Goal: Transaction & Acquisition: Purchase product/service

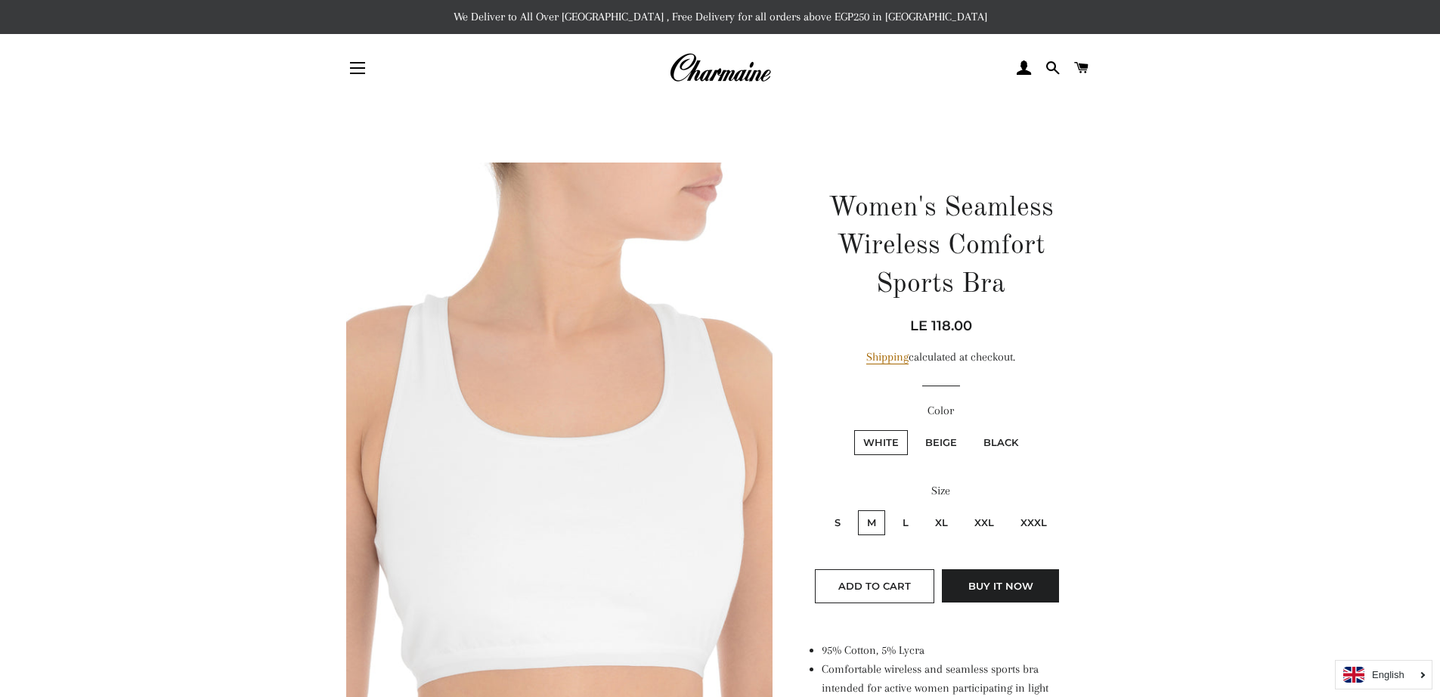
drag, startPoint x: 951, startPoint y: 329, endPoint x: 934, endPoint y: 327, distance: 17.5
click at [934, 327] on span "LE 118.00" at bounding box center [941, 326] width 62 height 17
click at [993, 520] on label "XXL" at bounding box center [984, 522] width 38 height 25
click at [964, 509] on input "XXL" at bounding box center [963, 508] width 1 height 1
radio input "true"
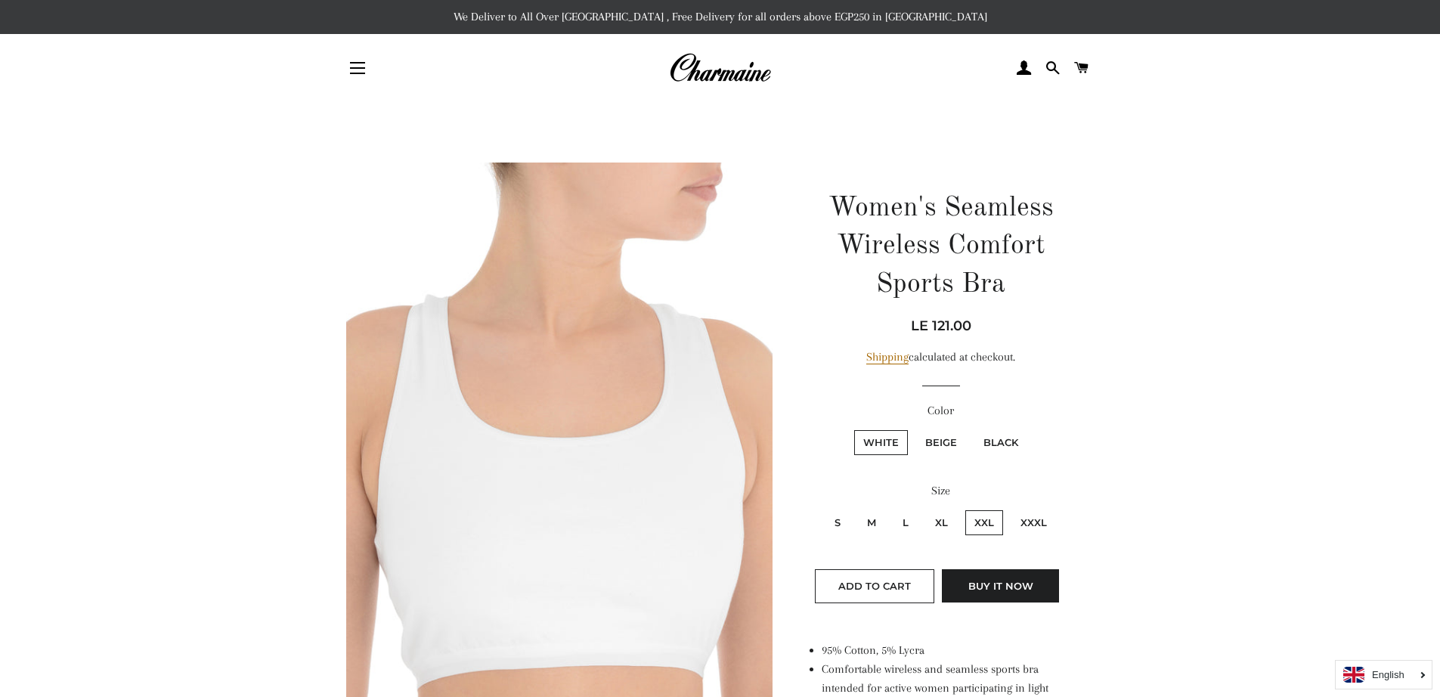
click at [1028, 521] on label "XXXL" at bounding box center [1034, 522] width 45 height 25
click at [1010, 509] on input "XXXL" at bounding box center [1009, 508] width 1 height 1
radio input "true"
click at [995, 516] on label "XXL" at bounding box center [984, 522] width 38 height 25
click at [964, 509] on input "XXL" at bounding box center [963, 508] width 1 height 1
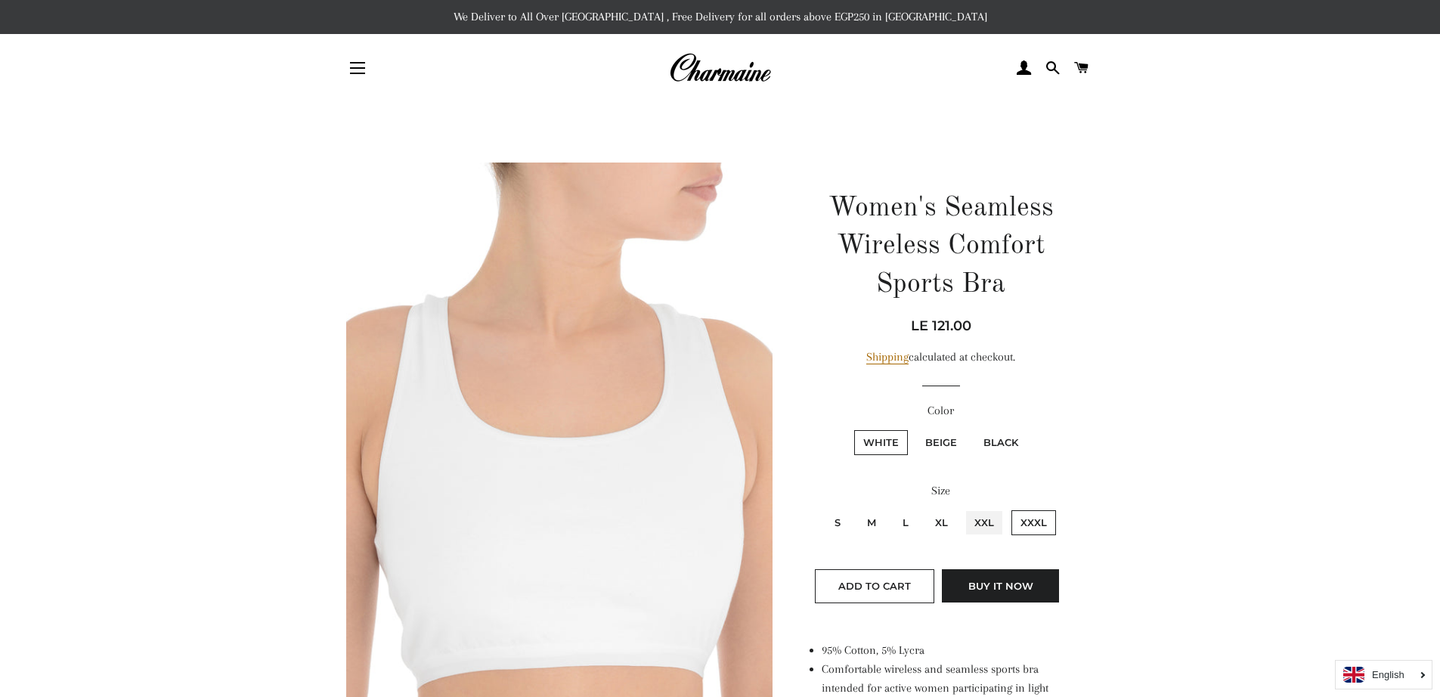
radio input "true"
click at [950, 527] on label "XL" at bounding box center [941, 522] width 31 height 25
click at [925, 509] on input "XL" at bounding box center [924, 508] width 1 height 1
radio input "true"
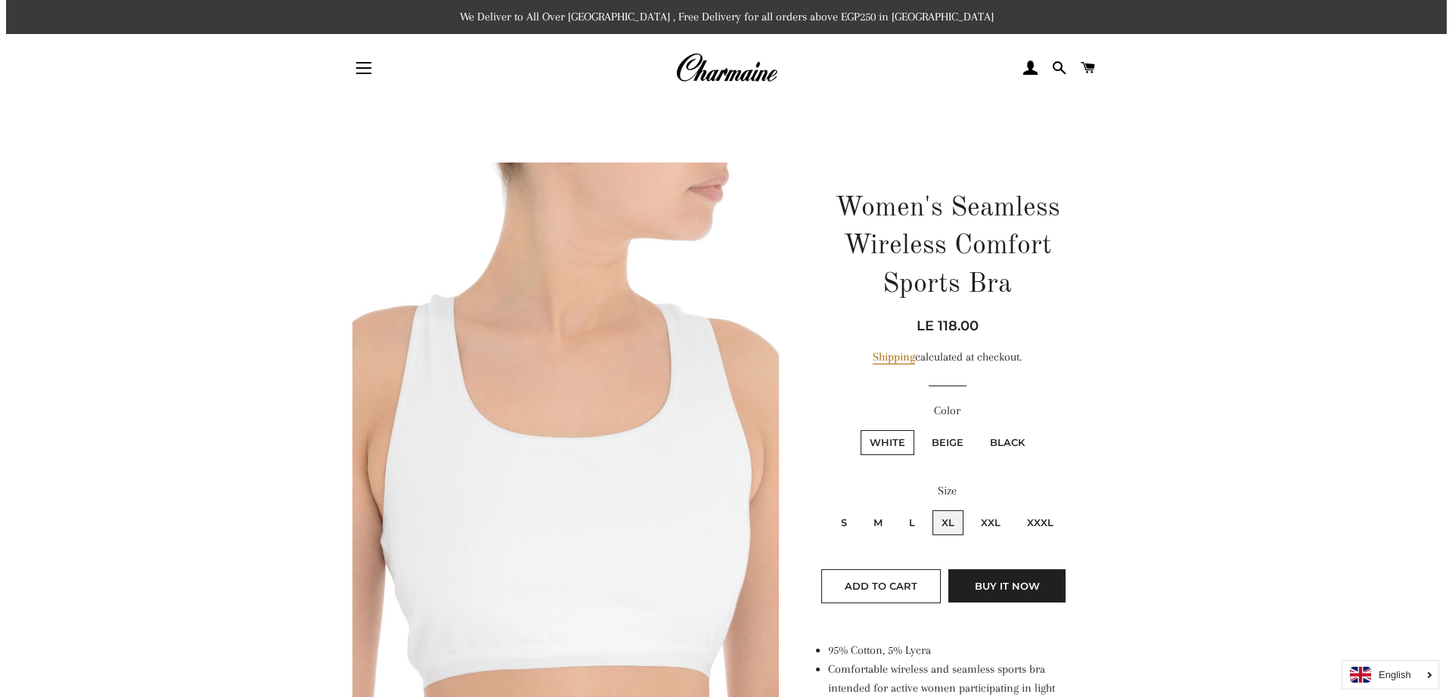
scroll to position [302, 0]
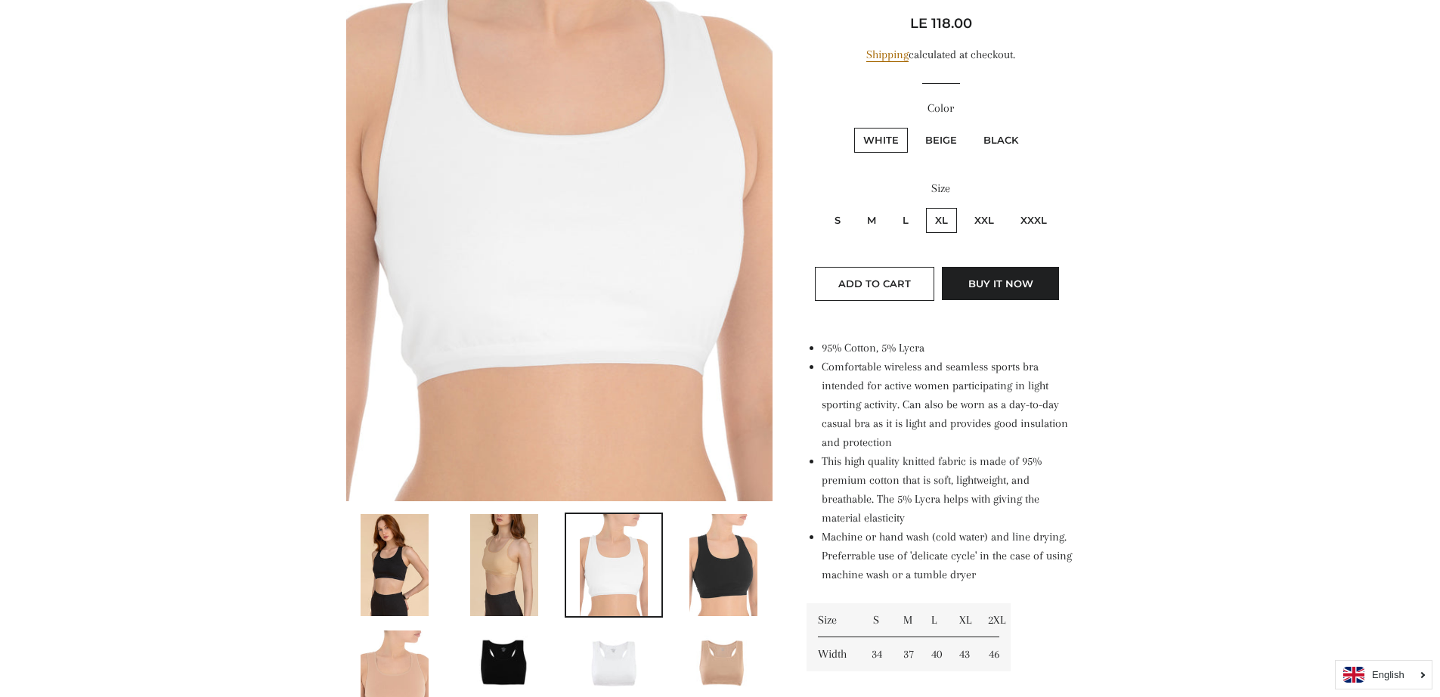
click at [990, 138] on label "Black" at bounding box center [1000, 140] width 53 height 25
click at [973, 126] on input "Black" at bounding box center [972, 125] width 1 height 1
radio input "true"
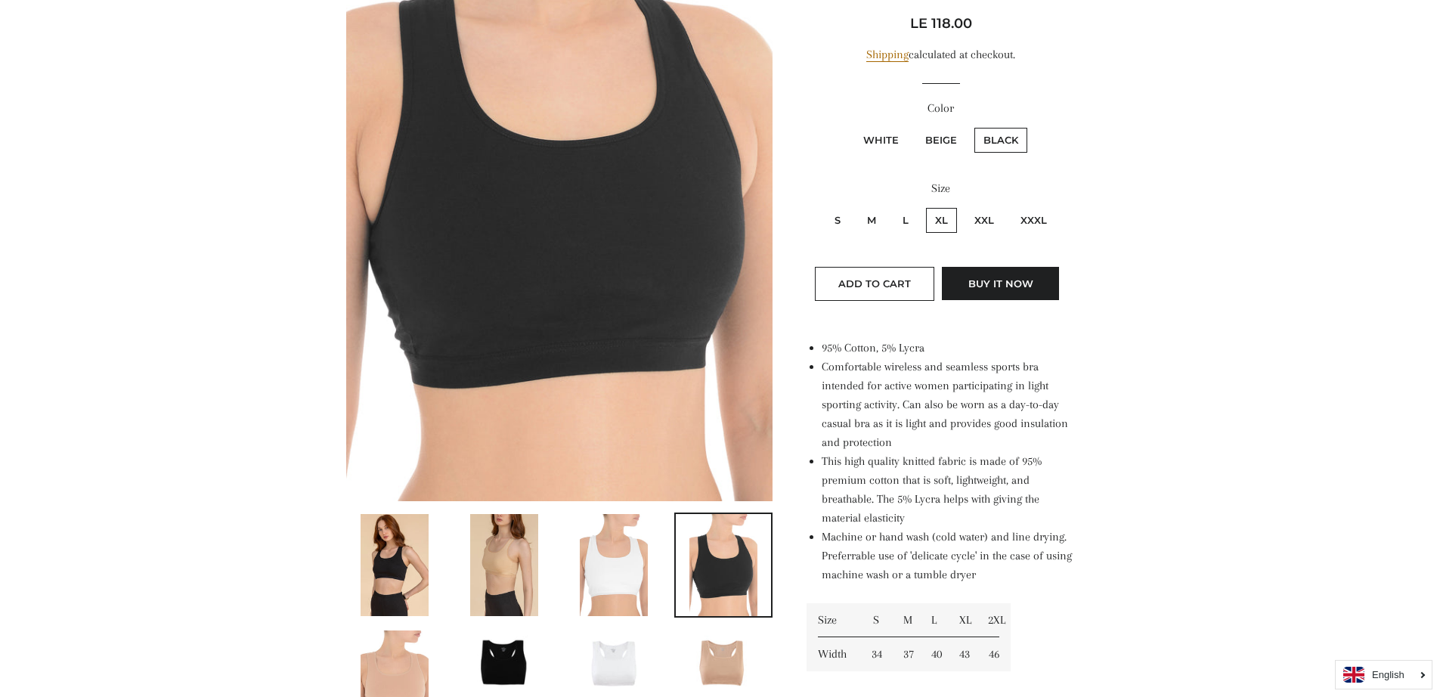
click at [621, 120] on img at bounding box center [559, 180] width 427 height 640
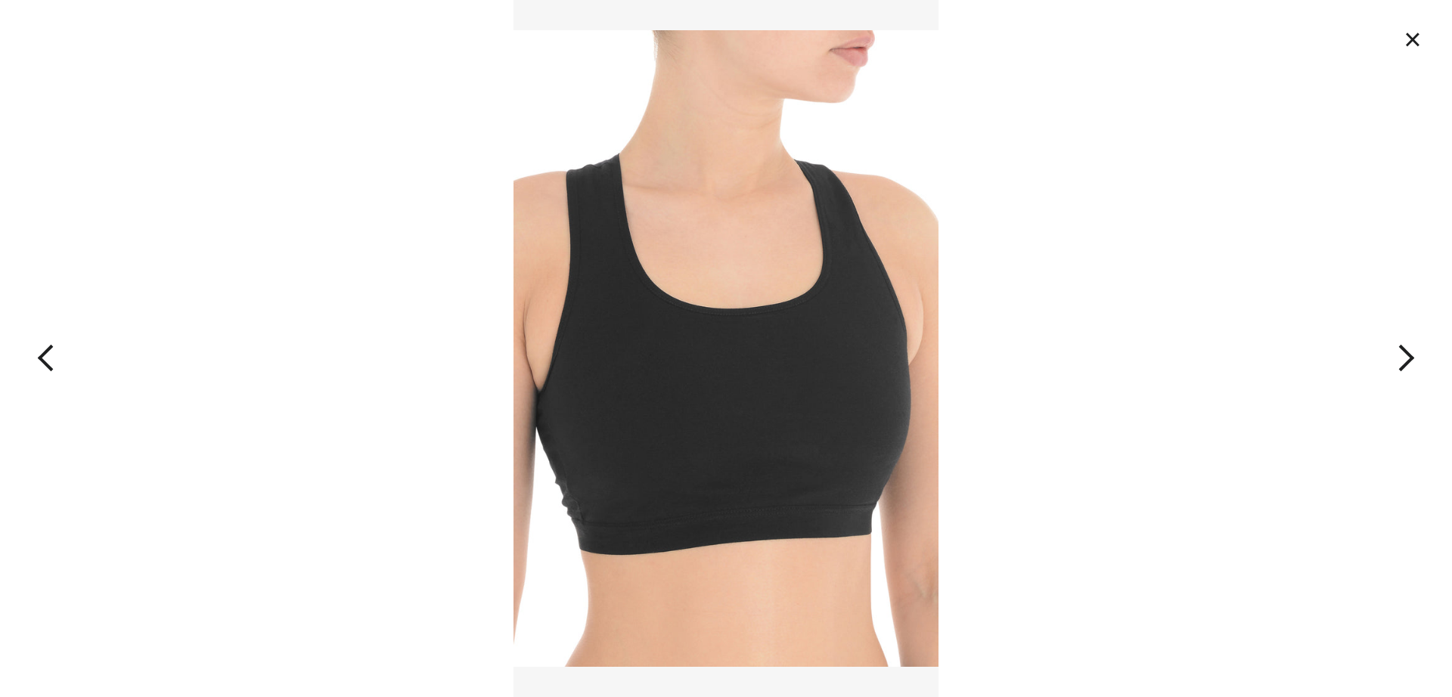
click at [994, 342] on div "4 of 8 Loading..." at bounding box center [726, 348] width 1452 height 697
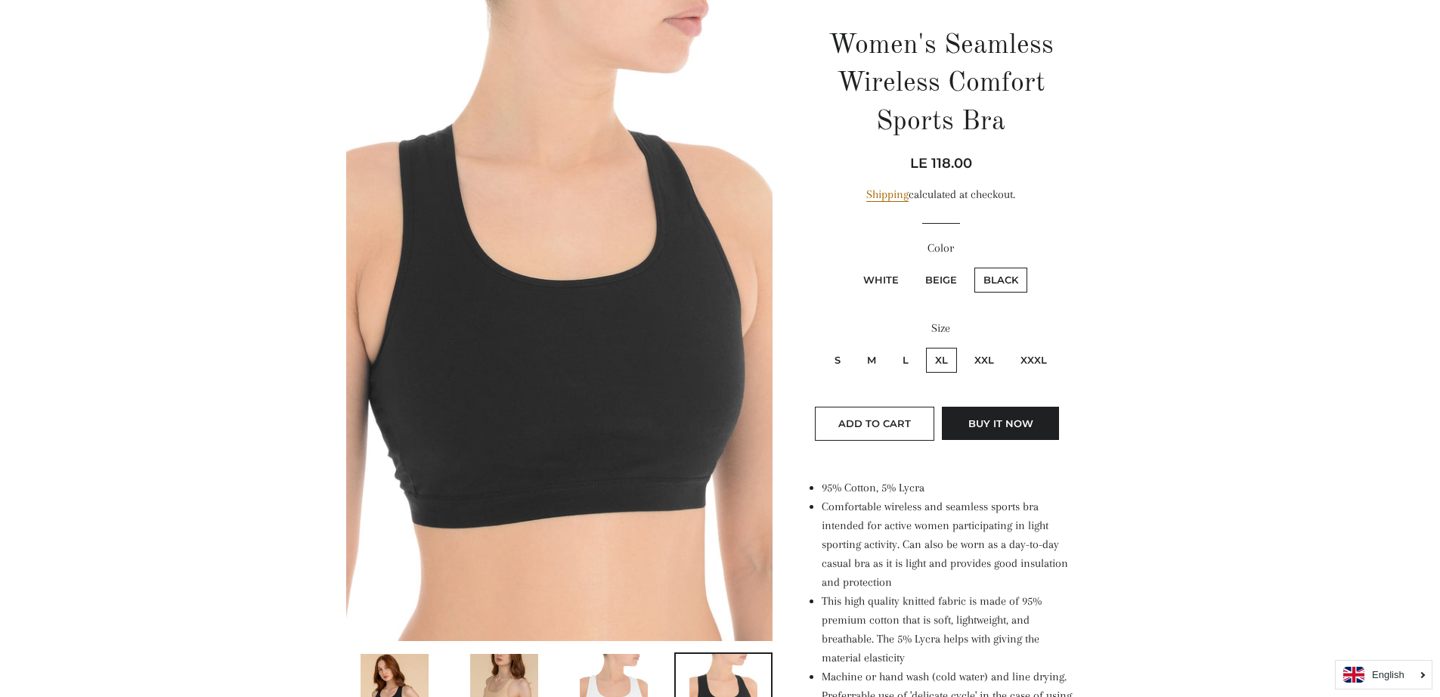
scroll to position [541, 0]
